Goal: Book appointment/travel/reservation

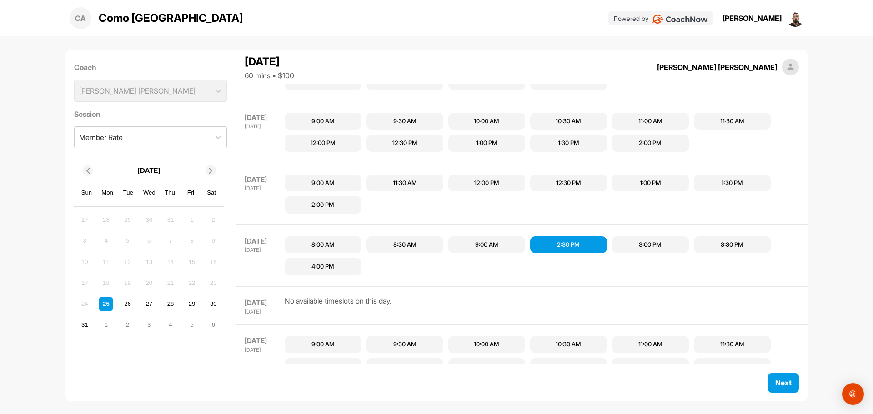
scroll to position [166, 0]
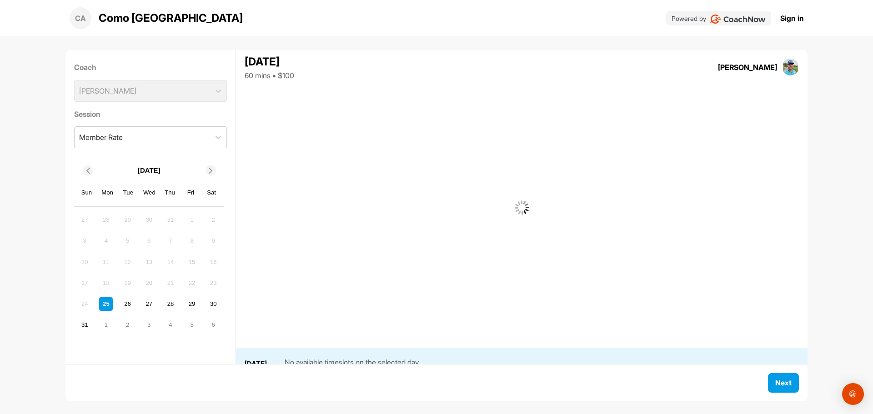
scroll to position [24, 0]
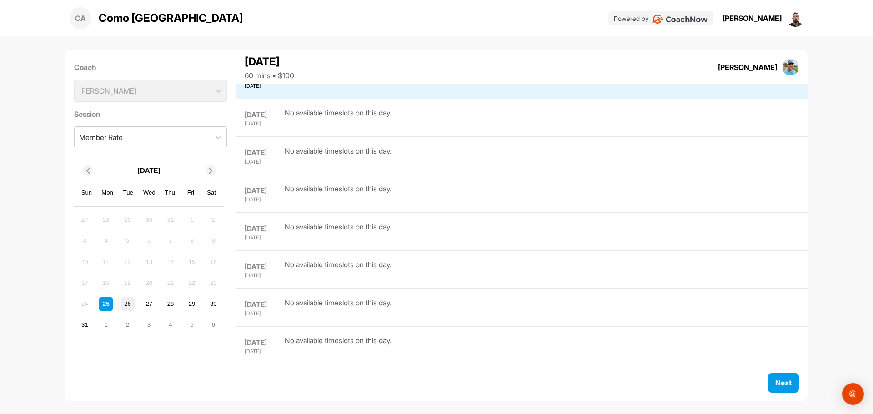
click at [131, 300] on div "26" at bounding box center [128, 304] width 14 height 14
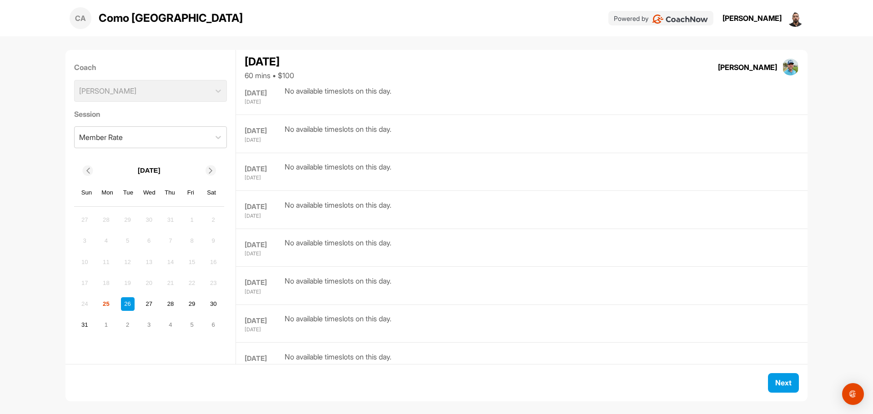
scroll to position [0, 0]
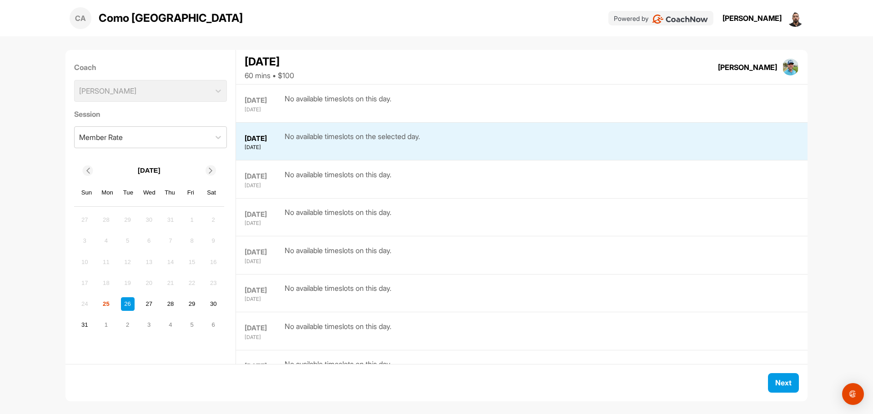
click at [137, 91] on div "Coach Ryan Ennis" at bounding box center [150, 82] width 153 height 46
click at [756, 24] on div "[PERSON_NAME]" at bounding box center [763, 18] width 81 height 17
click at [765, 15] on div "[PERSON_NAME]" at bounding box center [752, 18] width 59 height 11
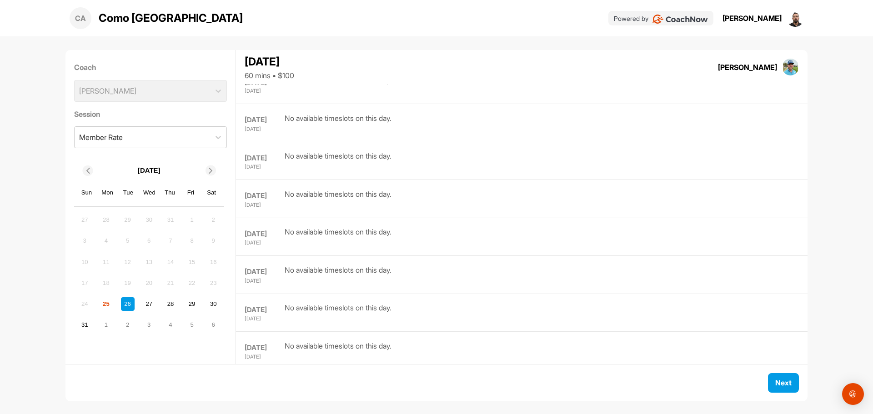
scroll to position [746, 0]
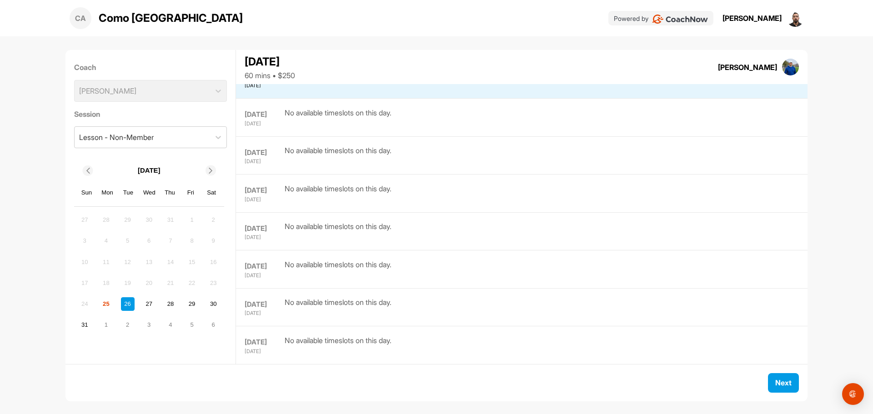
scroll to position [62, 0]
click at [770, 68] on div "Jack Daneshmand" at bounding box center [747, 67] width 59 height 11
